Goal: Transaction & Acquisition: Purchase product/service

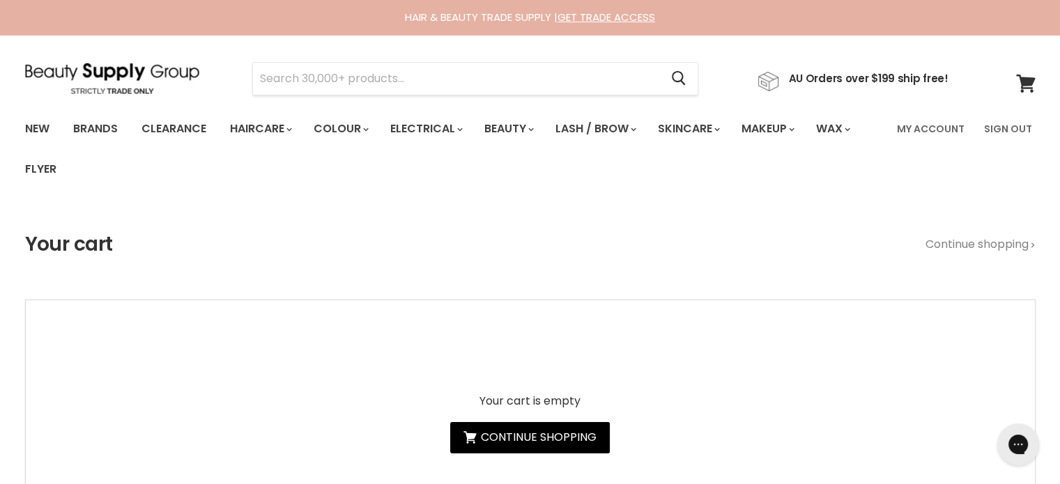
type input "Simplicité Damask Rose Antioxidant Day Cream"
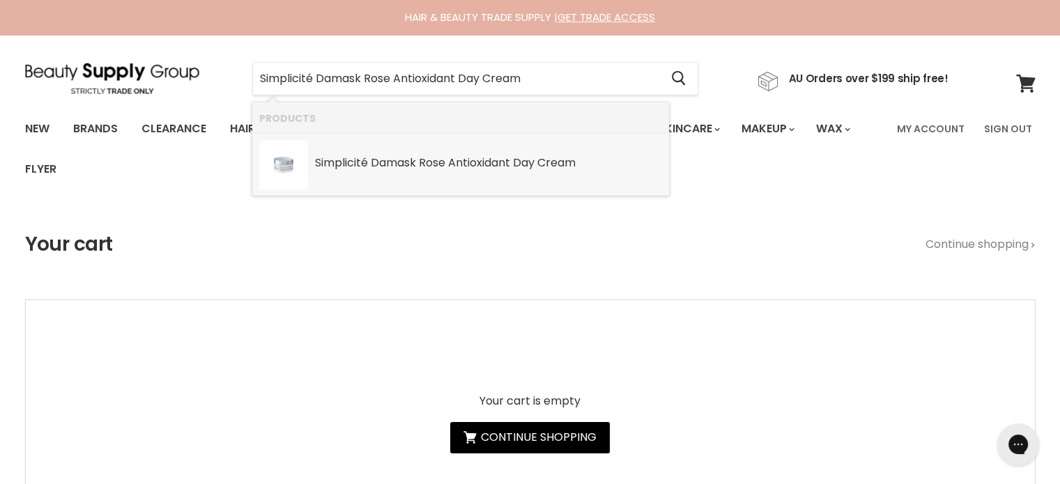
click at [398, 157] on b "Damask" at bounding box center [393, 163] width 45 height 16
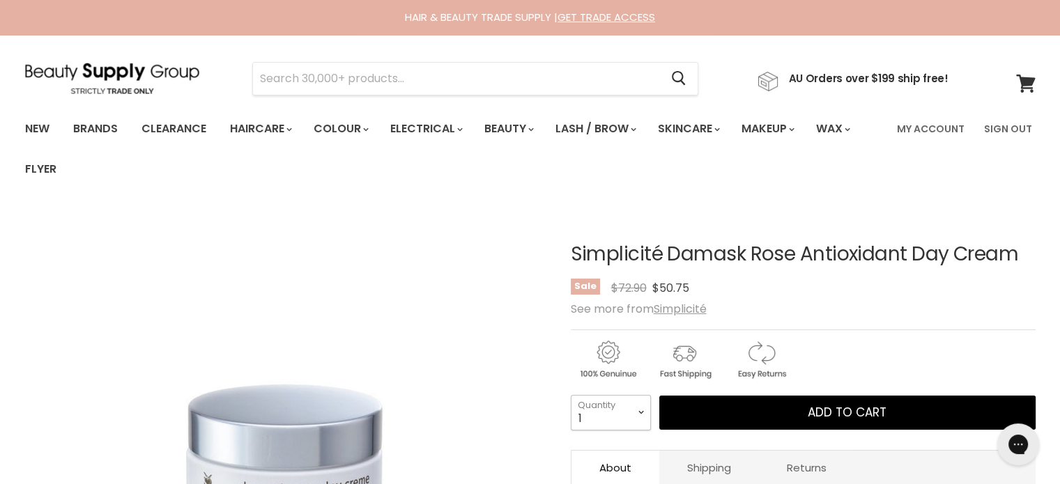
click at [638, 421] on select "1 2 3 4 5 6 7 8 9 10+" at bounding box center [611, 412] width 80 height 35
select select "2"
click at [571, 395] on select "1 2 3 4 5 6 7 8 9 10+" at bounding box center [611, 412] width 80 height 35
type input "2"
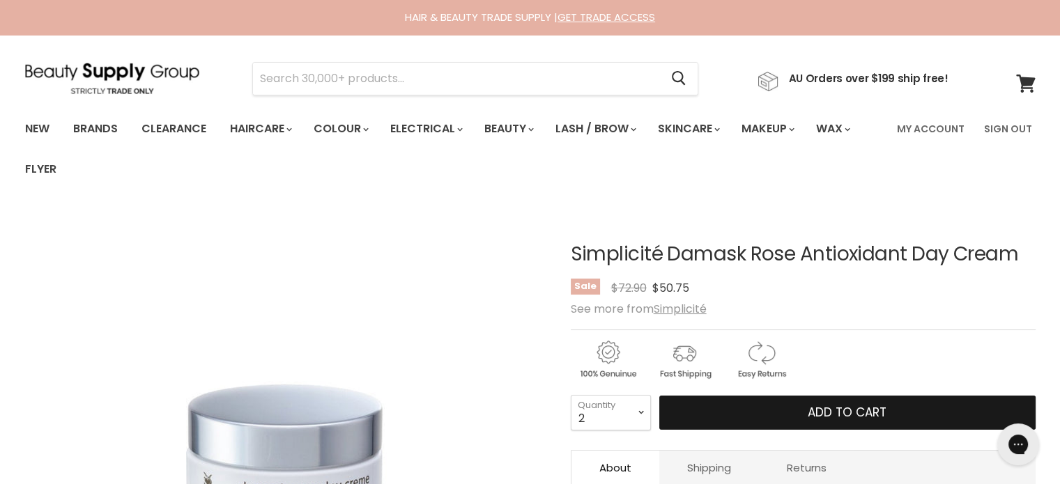
click at [804, 409] on button "Add to cart" at bounding box center [847, 413] width 376 height 35
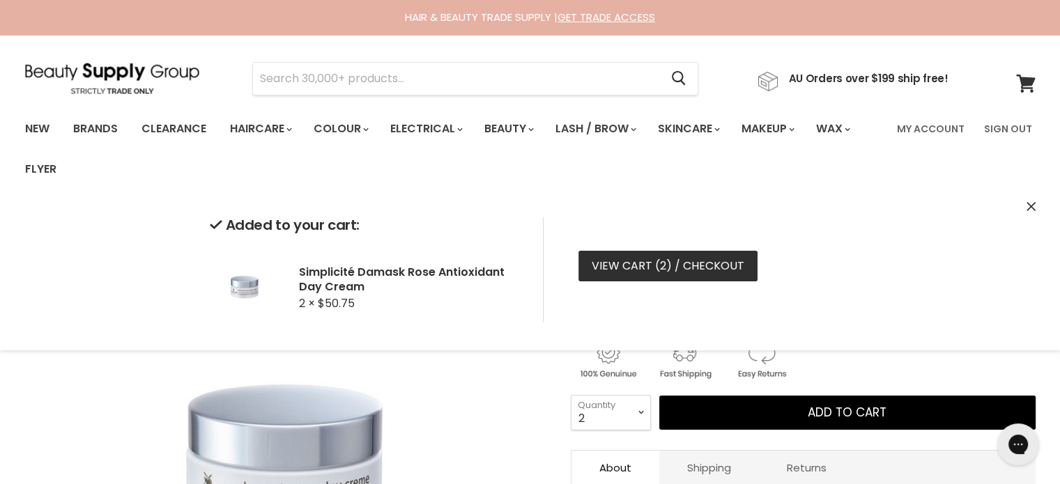
click at [589, 264] on link "View cart ( 2 ) / Checkout" at bounding box center [667, 266] width 179 height 31
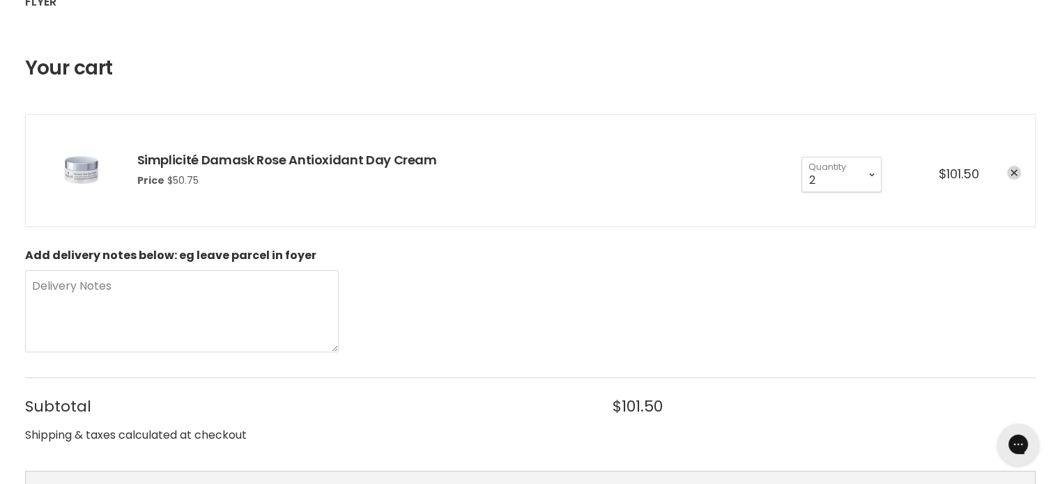
scroll to position [279, 0]
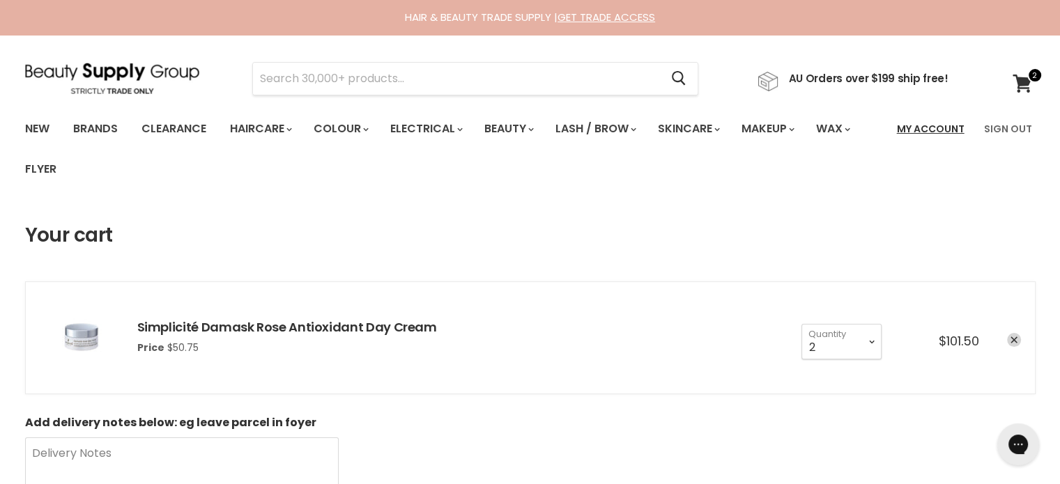
click at [912, 123] on link "My Account" at bounding box center [930, 128] width 84 height 29
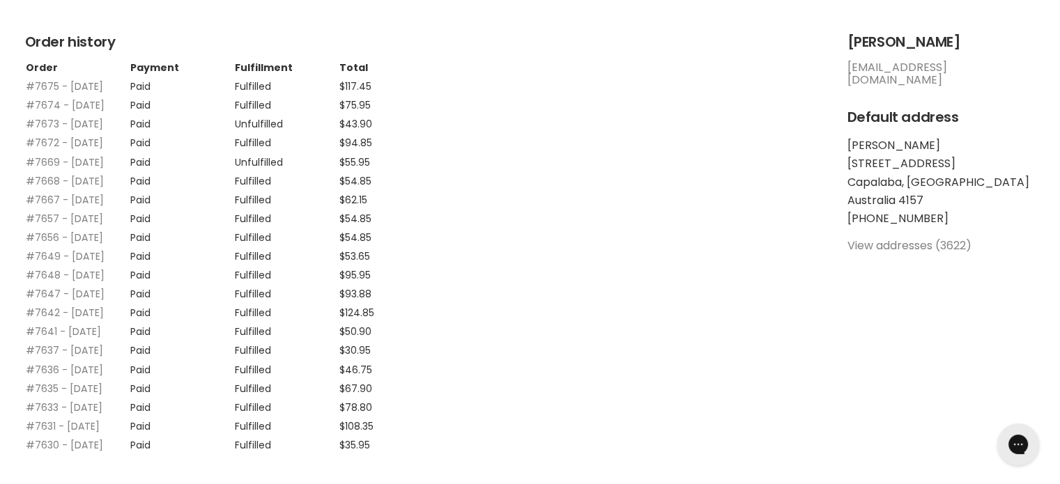
scroll to position [348, 0]
